Goal: Transaction & Acquisition: Book appointment/travel/reservation

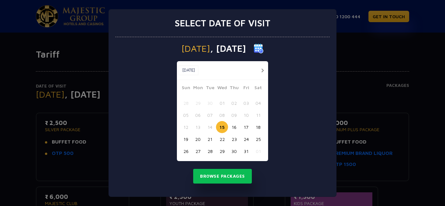
click at [234, 128] on button "16" at bounding box center [234, 127] width 12 height 12
click at [217, 178] on button "Browse Packages" at bounding box center [222, 176] width 59 height 15
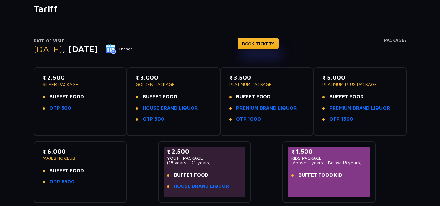
scroll to position [63, 0]
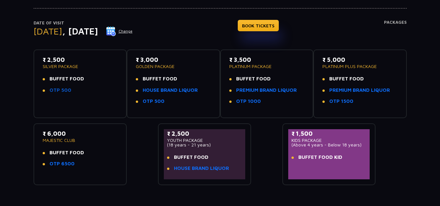
click at [60, 93] on link "OTP 500" at bounding box center [60, 90] width 22 height 7
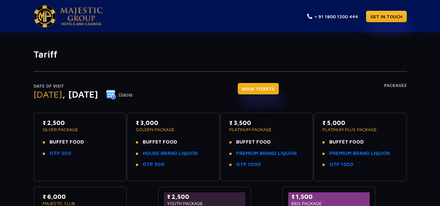
click at [279, 89] on link "BOOK TICKETS" at bounding box center [258, 88] width 41 height 11
